Goal: Information Seeking & Learning: Learn about a topic

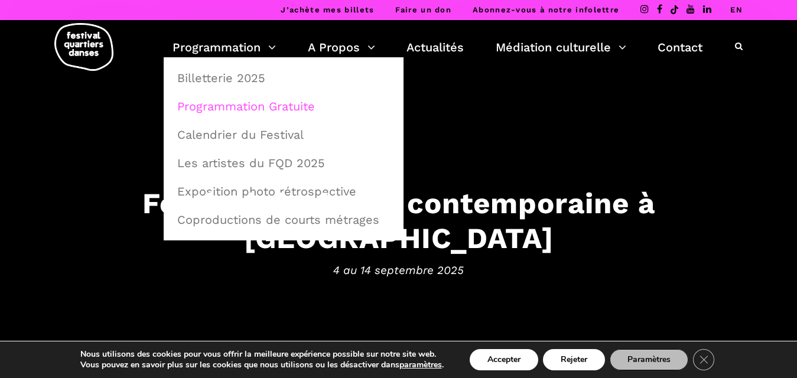
click at [267, 106] on link "Programmation Gratuite" at bounding box center [283, 106] width 227 height 27
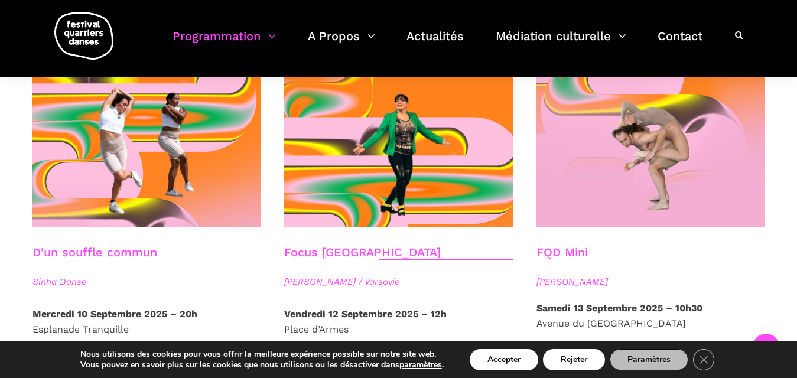
scroll to position [1359, 0]
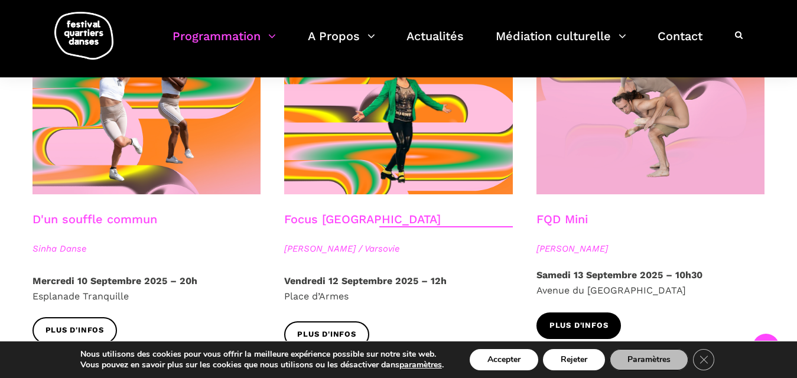
click at [603, 320] on span "Plus d'infos" at bounding box center [579, 326] width 59 height 12
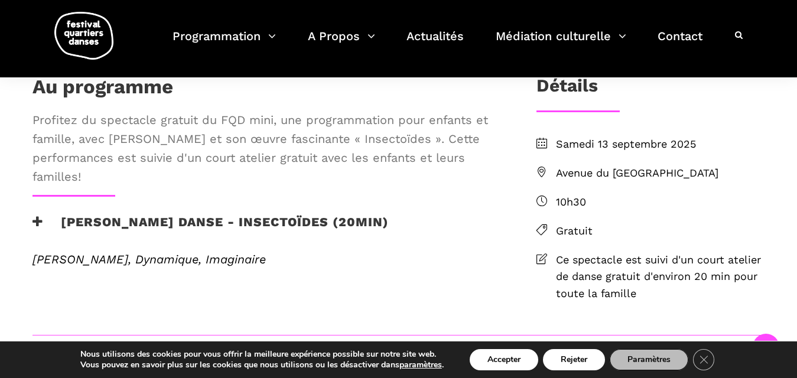
scroll to position [295, 0]
